Goal: Find specific page/section: Find specific page/section

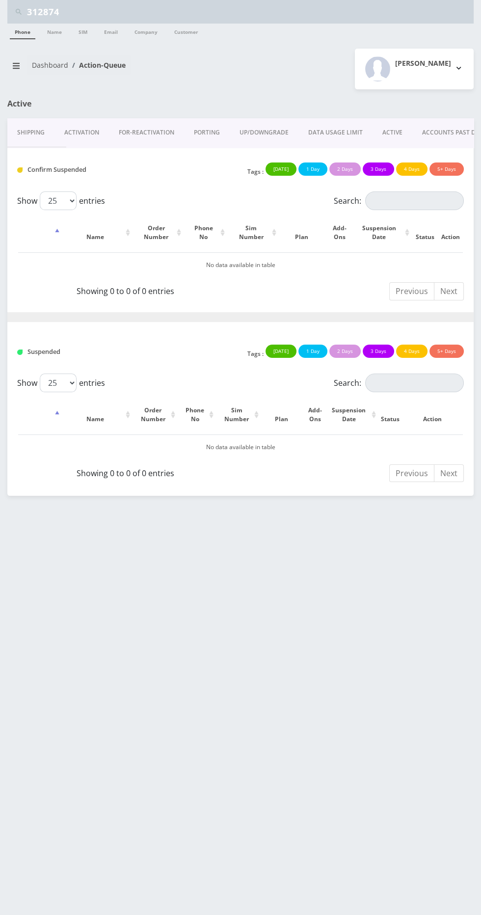
click at [232, 13] on input "312874" at bounding box center [249, 11] width 444 height 19
type input "3"
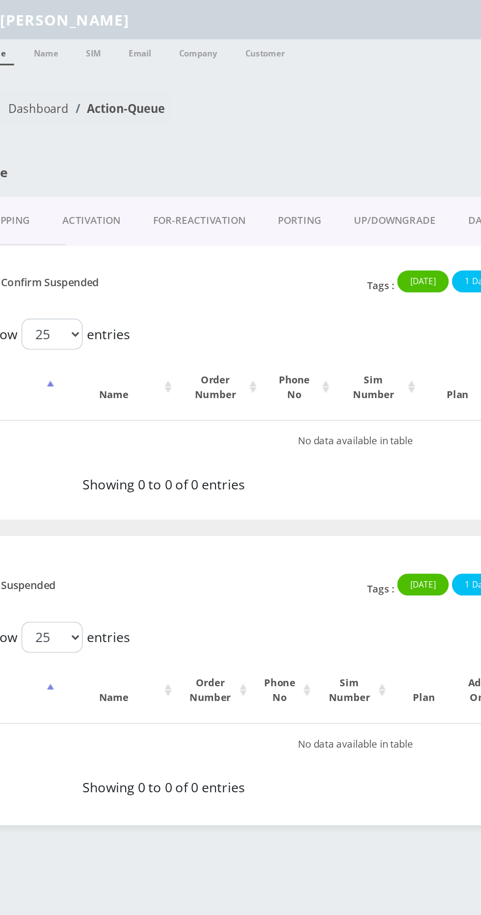
type input "[PERSON_NAME]"
click at [55, 32] on link "Name" at bounding box center [54, 32] width 25 height 16
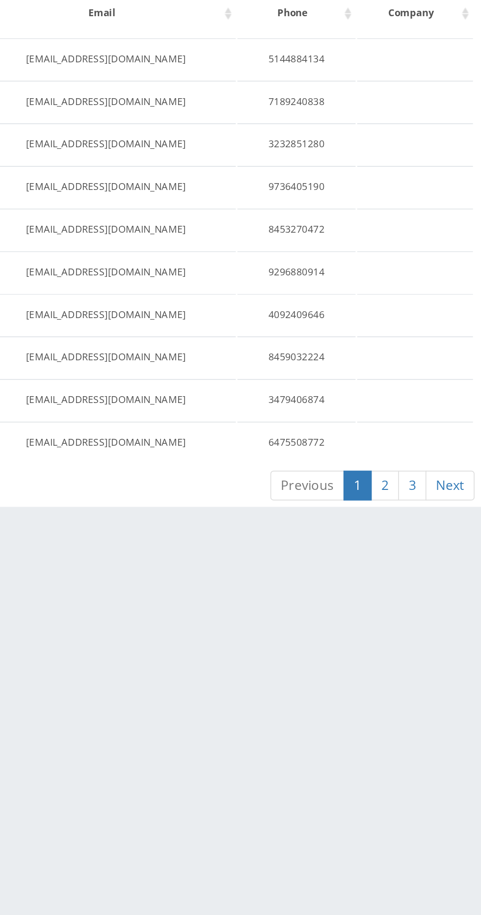
scroll to position [0, 0]
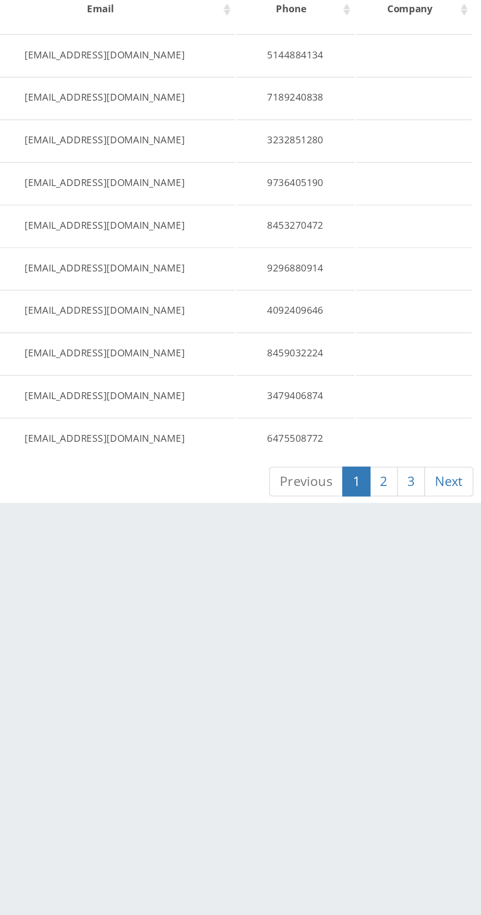
click at [422, 454] on link "2" at bounding box center [421, 458] width 17 height 18
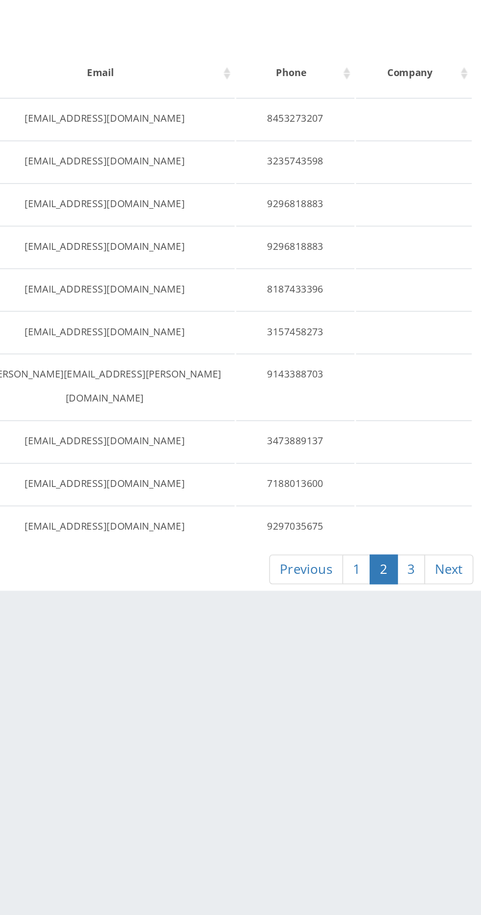
click at [437, 464] on link "3" at bounding box center [438, 473] width 17 height 18
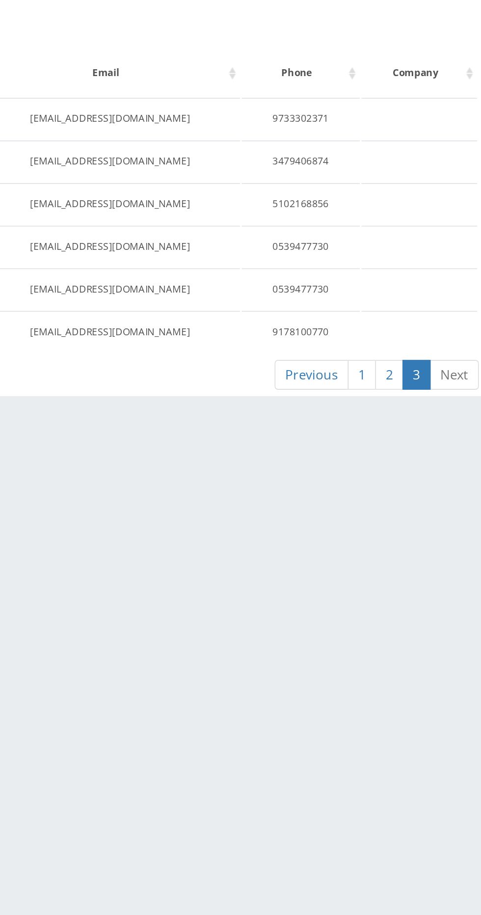
click at [420, 355] on link "2" at bounding box center [421, 354] width 17 height 18
